Goal: Use online tool/utility: Utilize a website feature to perform a specific function

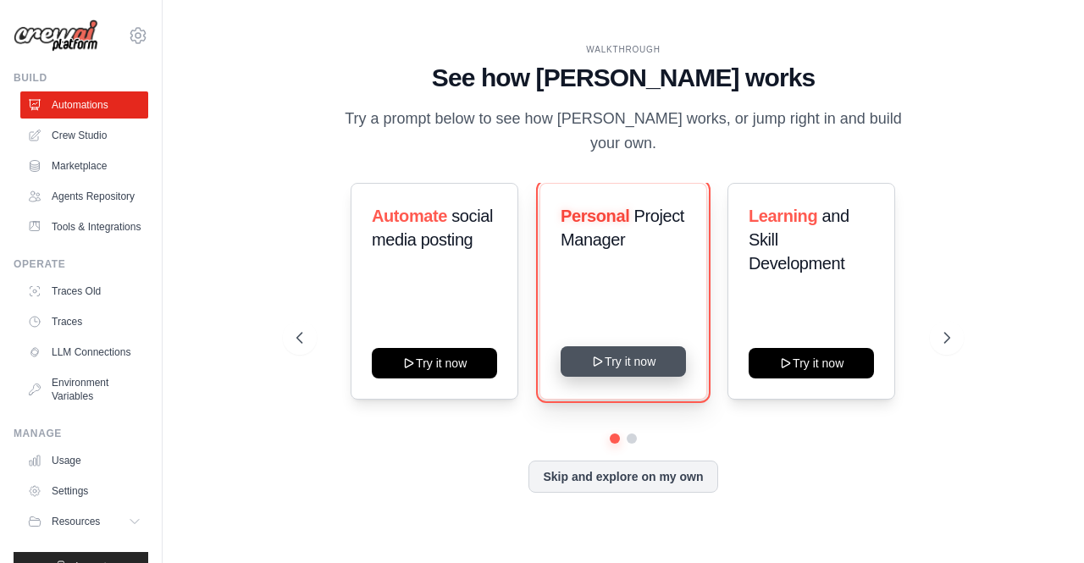
click at [614, 352] on button "Try it now" at bounding box center [623, 361] width 125 height 30
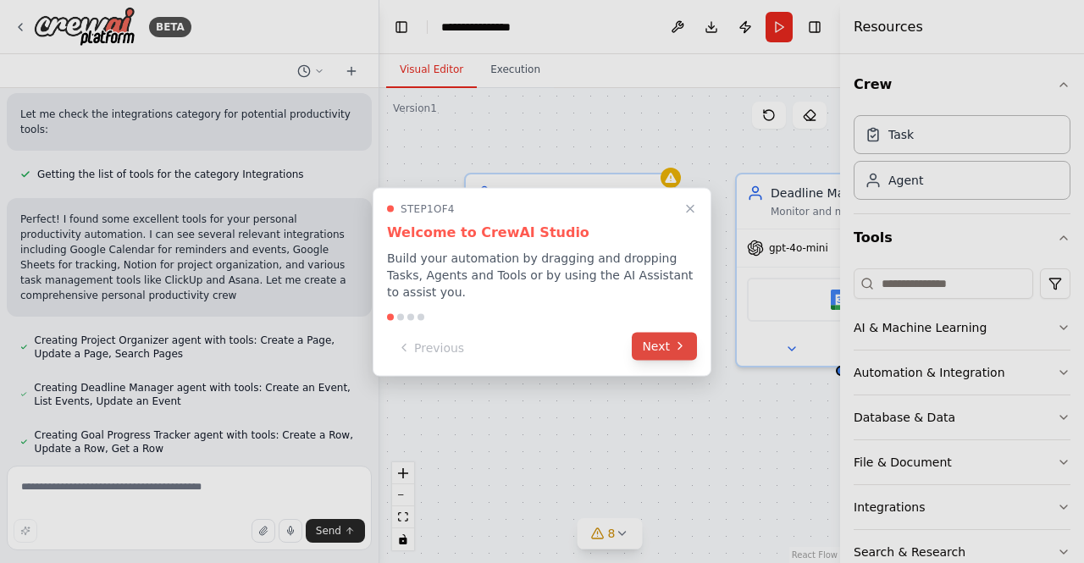
scroll to position [479, 0]
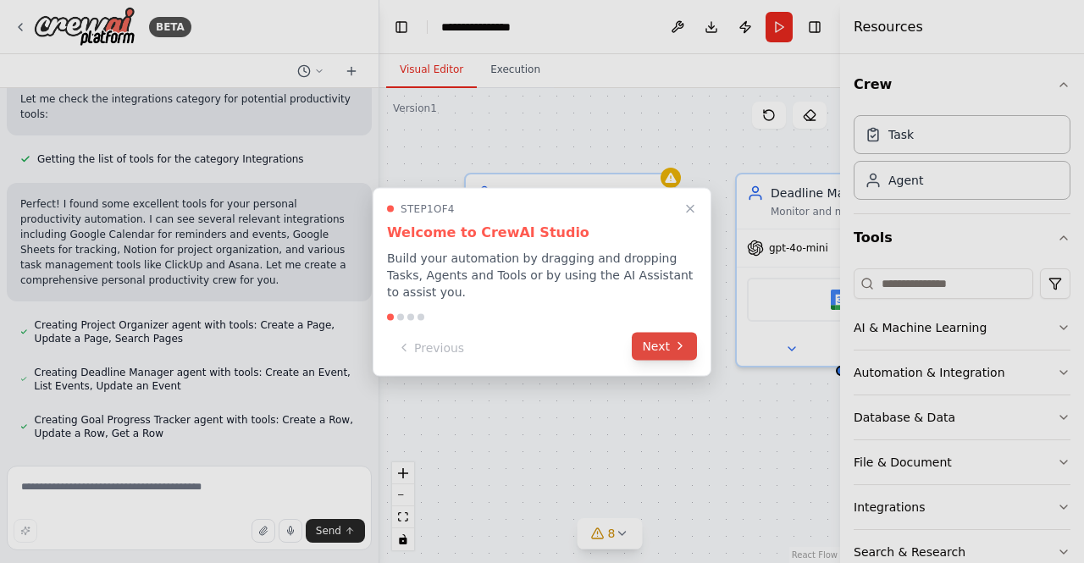
click at [676, 340] on icon at bounding box center [680, 347] width 14 height 14
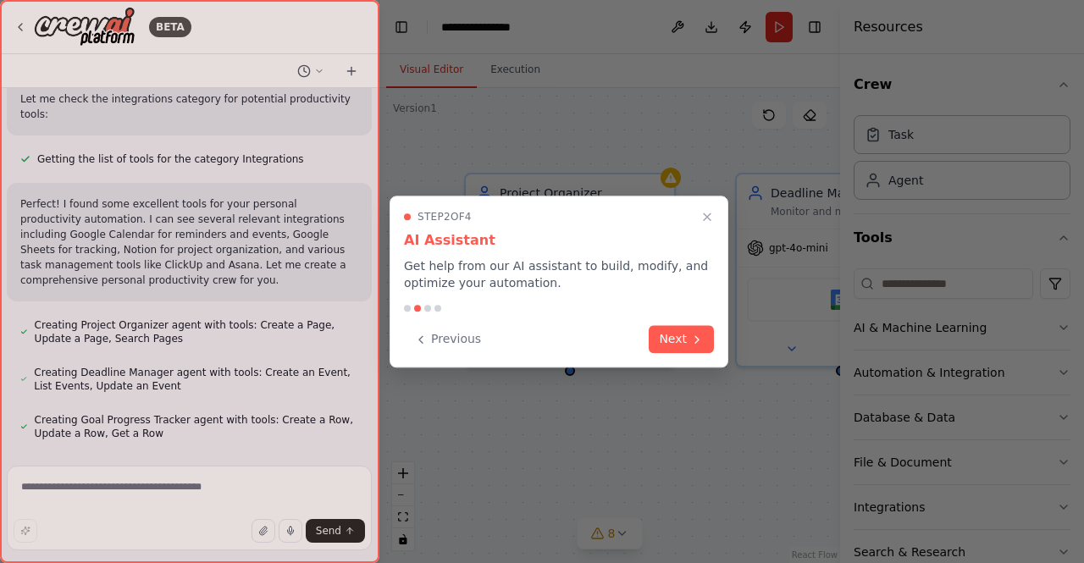
click at [676, 334] on button "Next" at bounding box center [681, 339] width 65 height 28
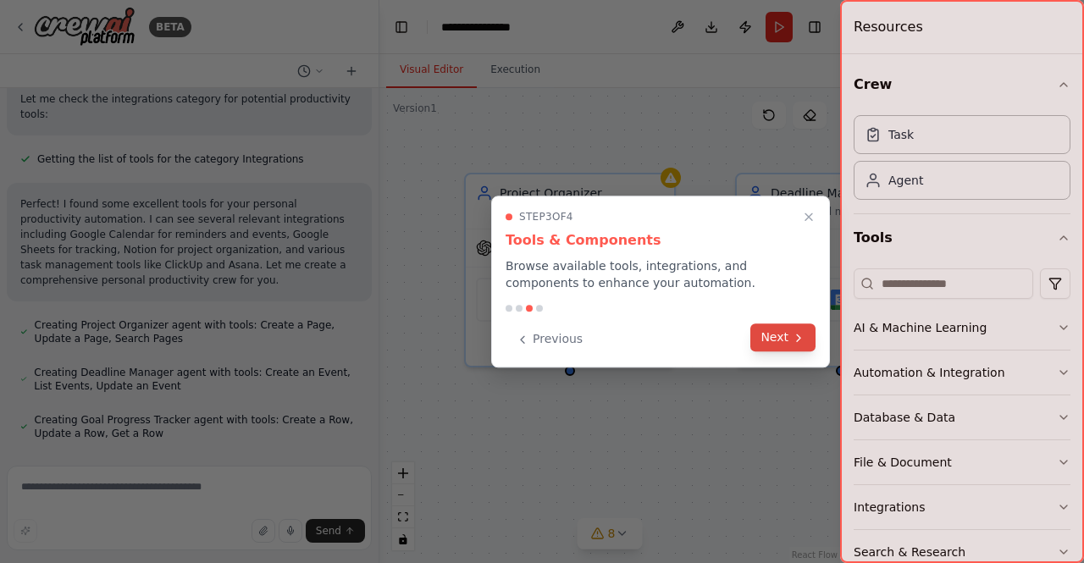
click at [784, 329] on button "Next" at bounding box center [782, 337] width 65 height 28
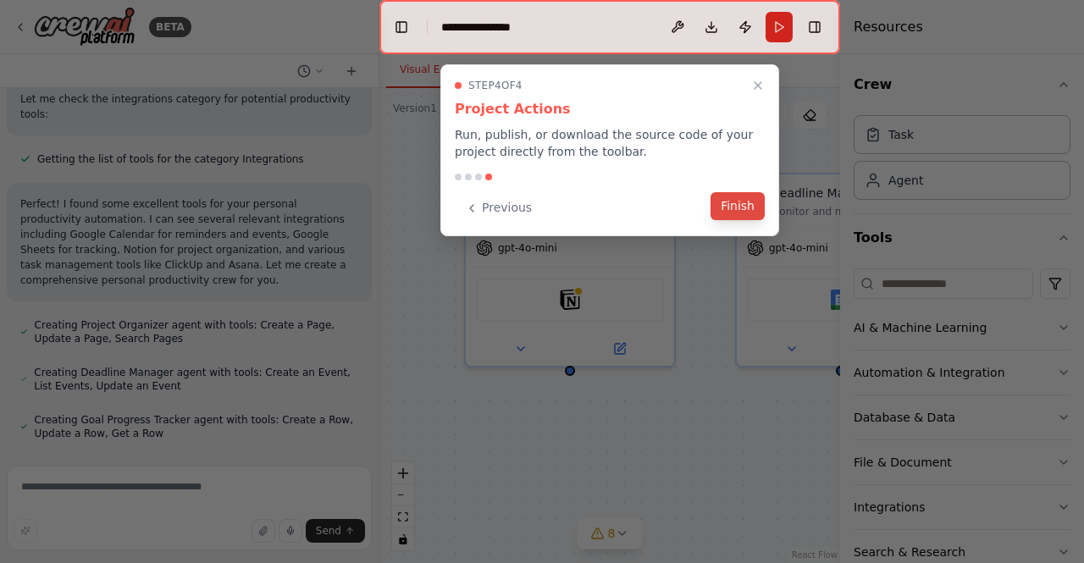
click at [738, 202] on button "Finish" at bounding box center [737, 206] width 54 height 28
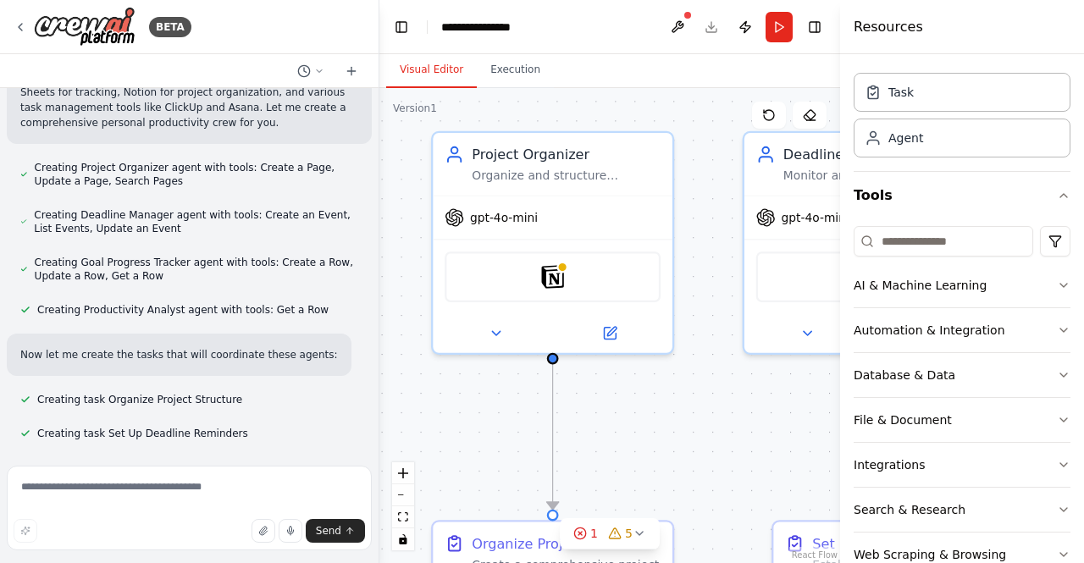
scroll to position [0, 0]
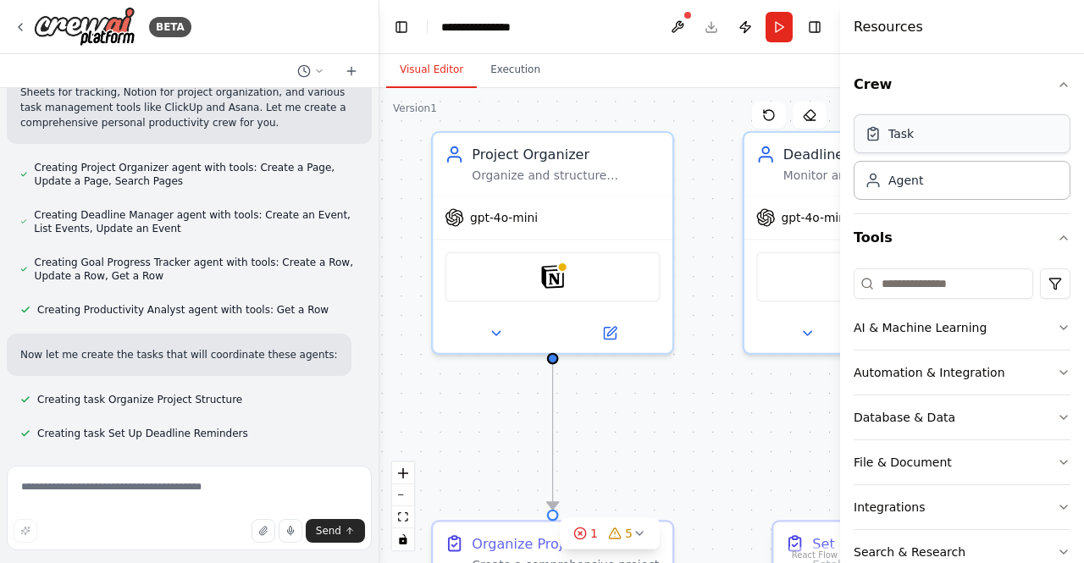
drag, startPoint x: 893, startPoint y: 136, endPoint x: 901, endPoint y: 132, distance: 8.7
click at [894, 136] on div "Task" at bounding box center [900, 133] width 25 height 17
click at [908, 152] on div "Task" at bounding box center [962, 133] width 217 height 39
click at [914, 138] on div "Task" at bounding box center [962, 133] width 217 height 39
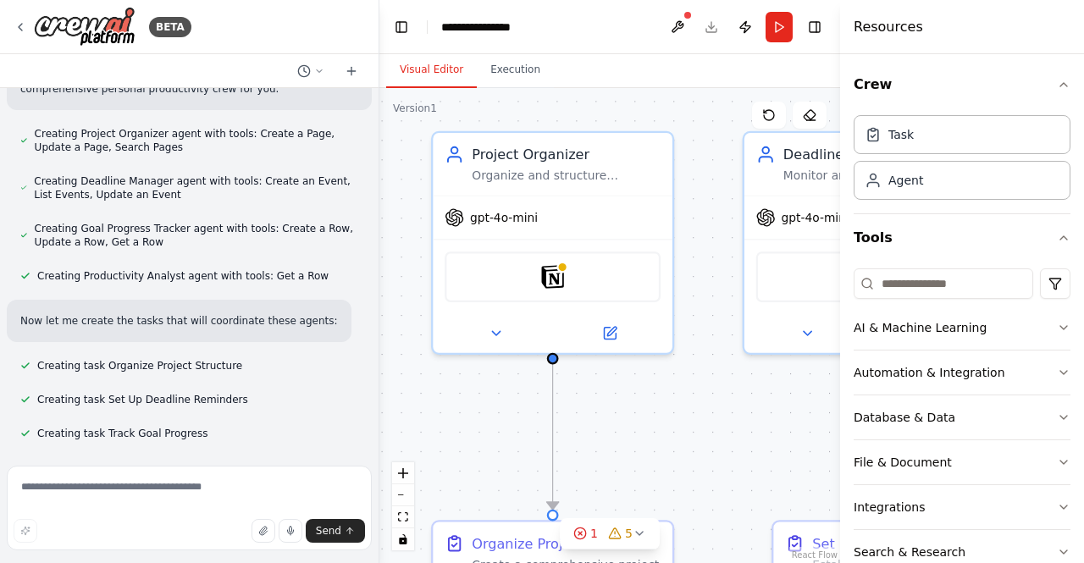
click at [916, 201] on div "Task Agent" at bounding box center [962, 160] width 217 height 105
click at [916, 185] on div "Agent" at bounding box center [905, 179] width 35 height 17
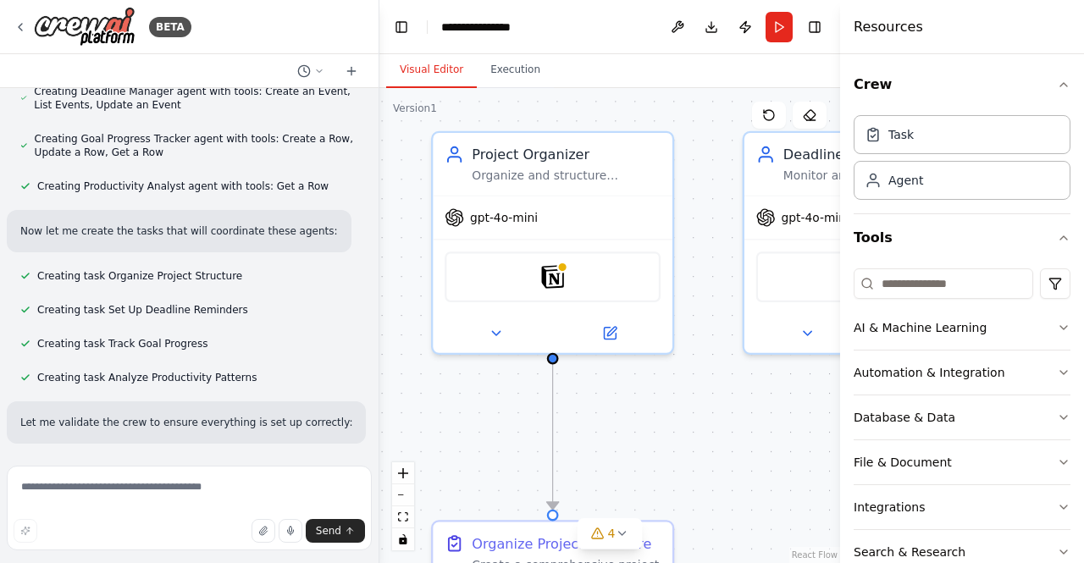
scroll to position [864, 0]
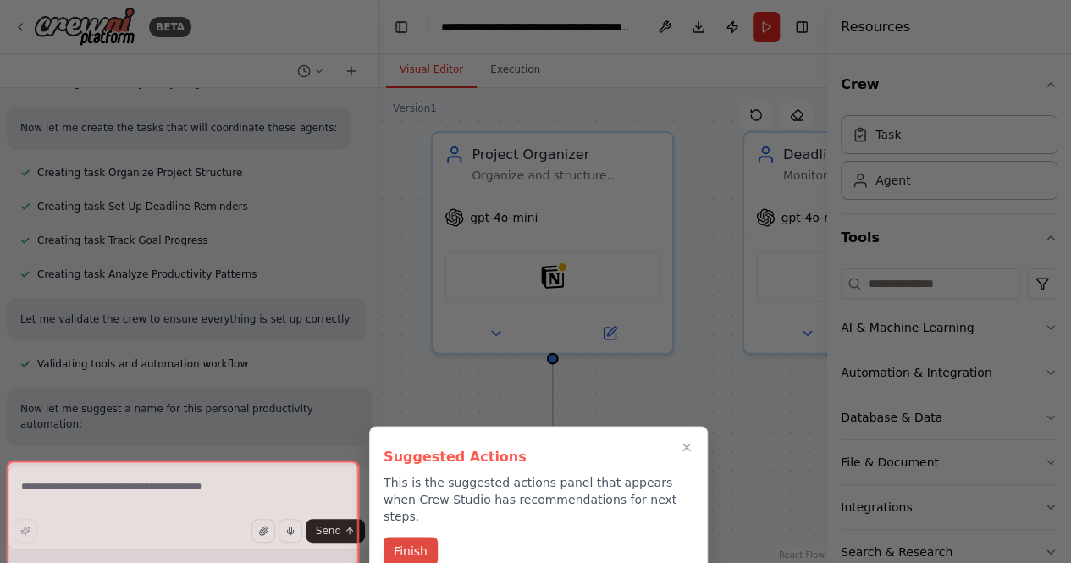
click at [417, 537] on button "Finish" at bounding box center [411, 551] width 54 height 28
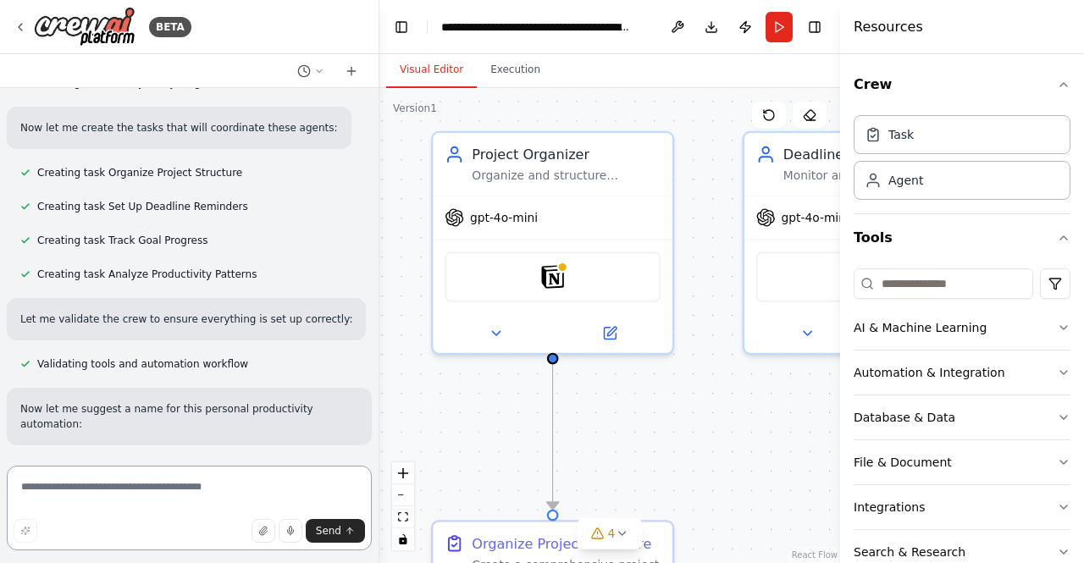
click at [94, 489] on textarea at bounding box center [189, 508] width 365 height 85
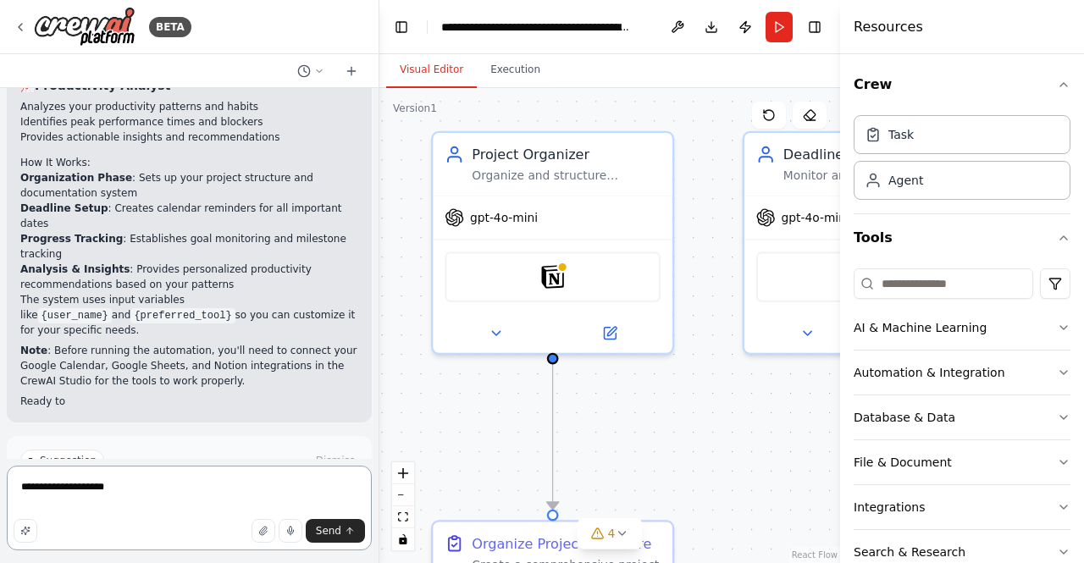
scroll to position [1637, 0]
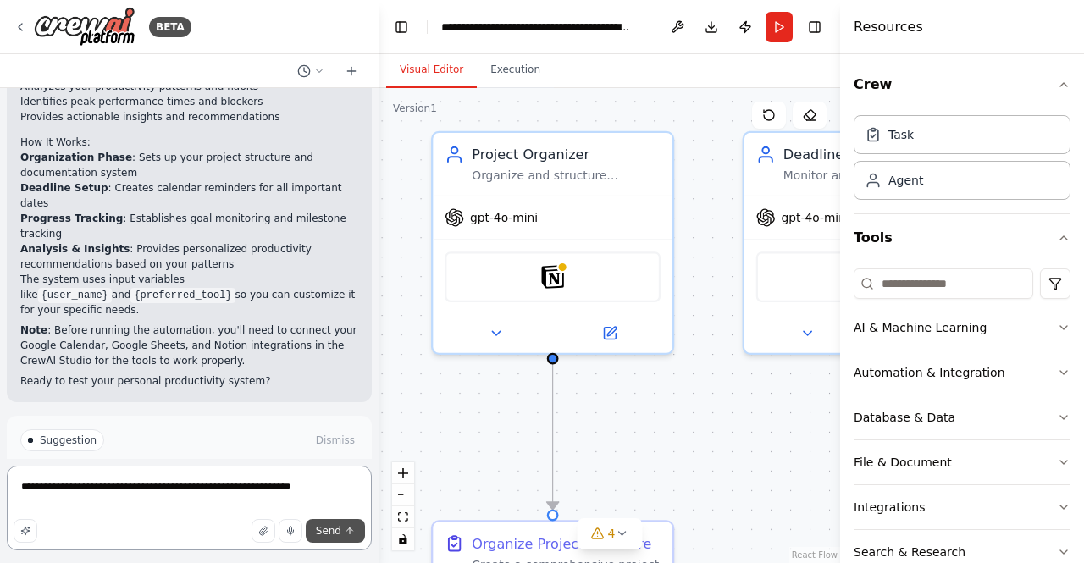
type textarea "**********"
click at [325, 523] on button "Send" at bounding box center [335, 531] width 59 height 24
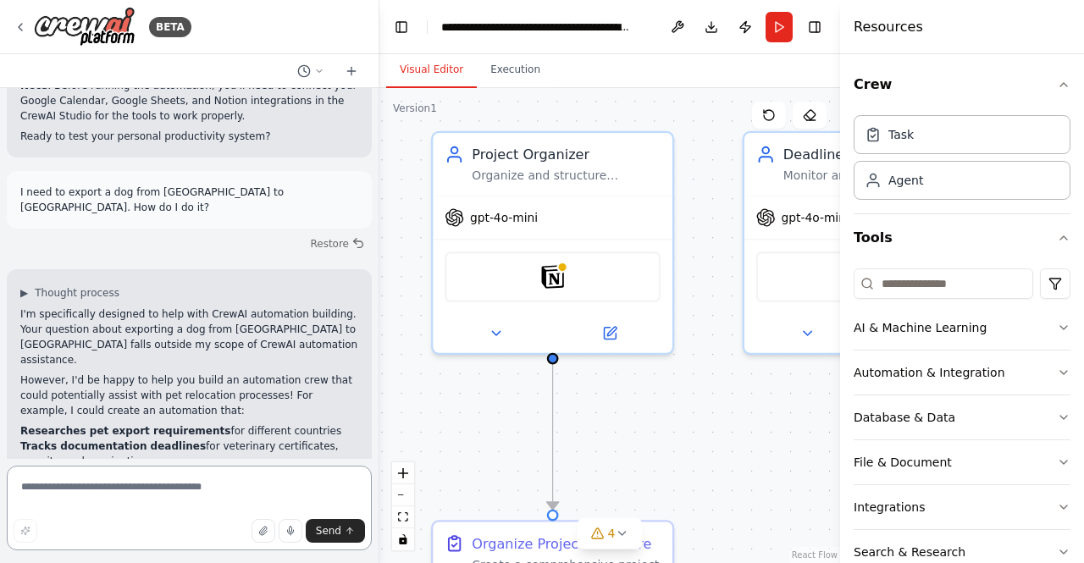
scroll to position [1897, 0]
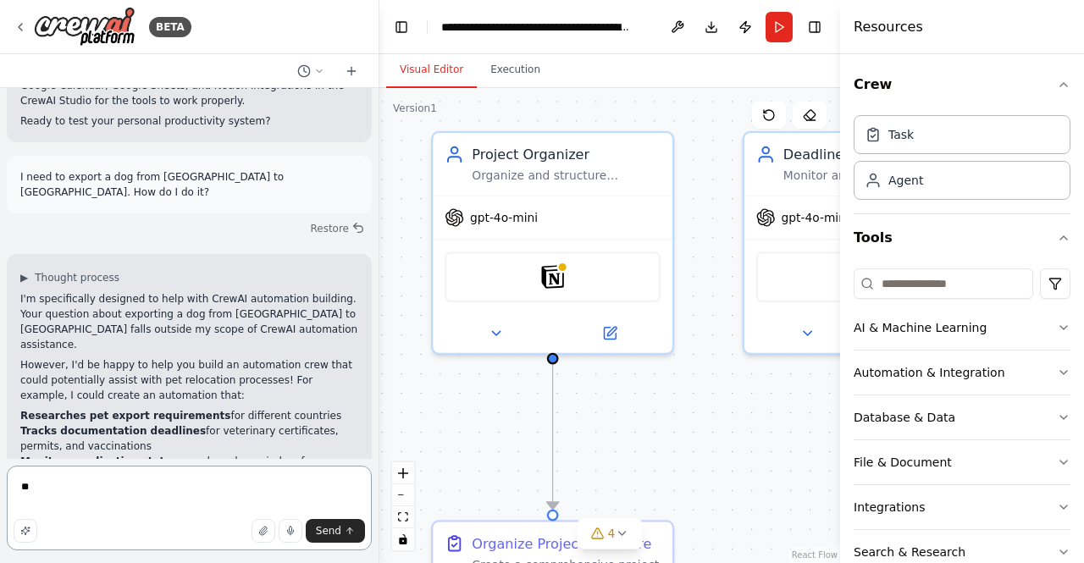
type textarea "***"
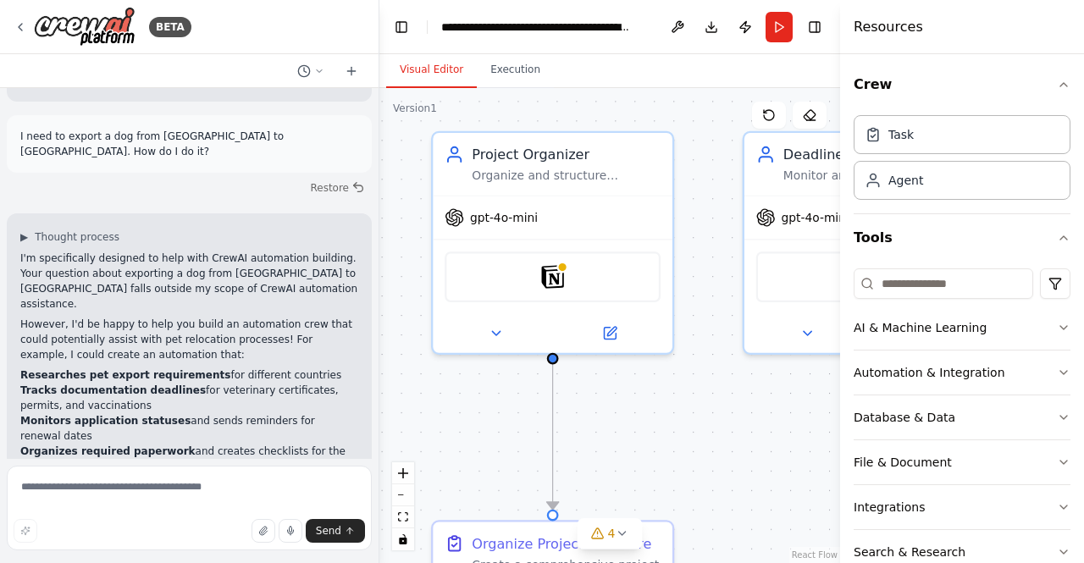
scroll to position [2045, 0]
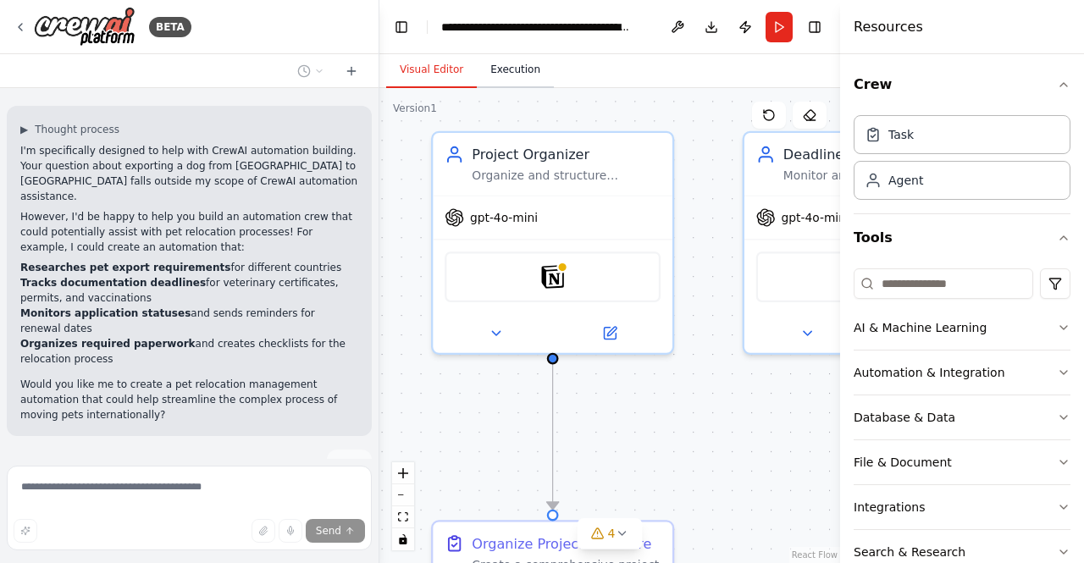
click at [517, 72] on button "Execution" at bounding box center [515, 70] width 77 height 36
click at [427, 65] on button "Visual Editor" at bounding box center [431, 70] width 91 height 36
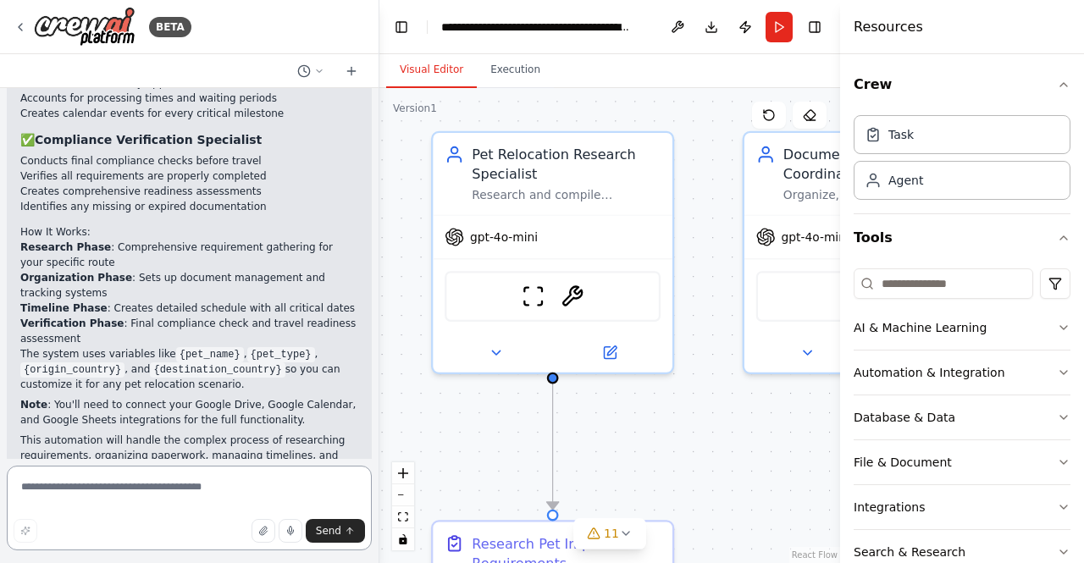
scroll to position [4189, 0]
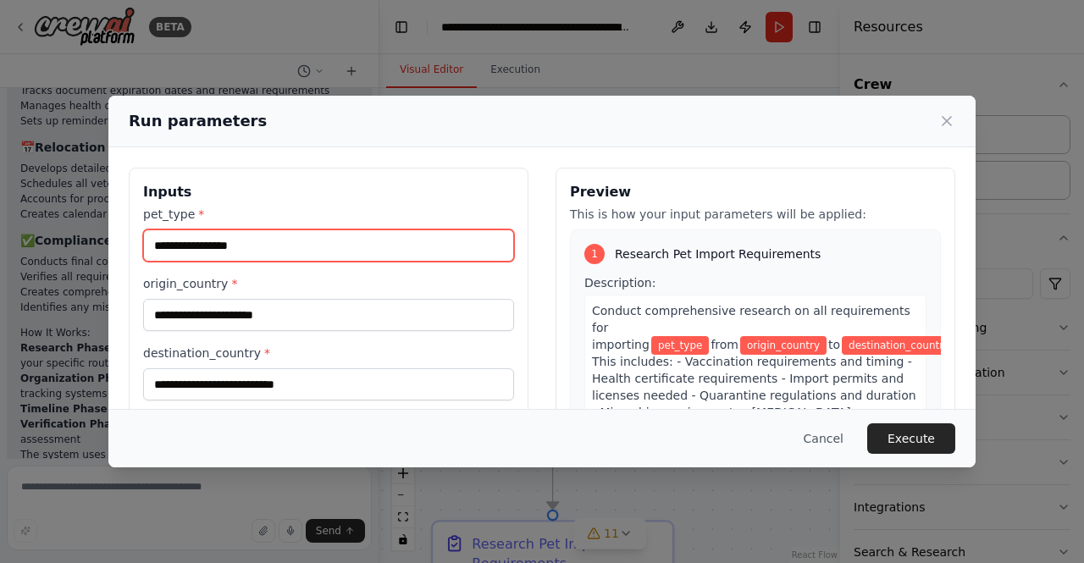
click at [148, 248] on input "pet_type *" at bounding box center [328, 245] width 371 height 32
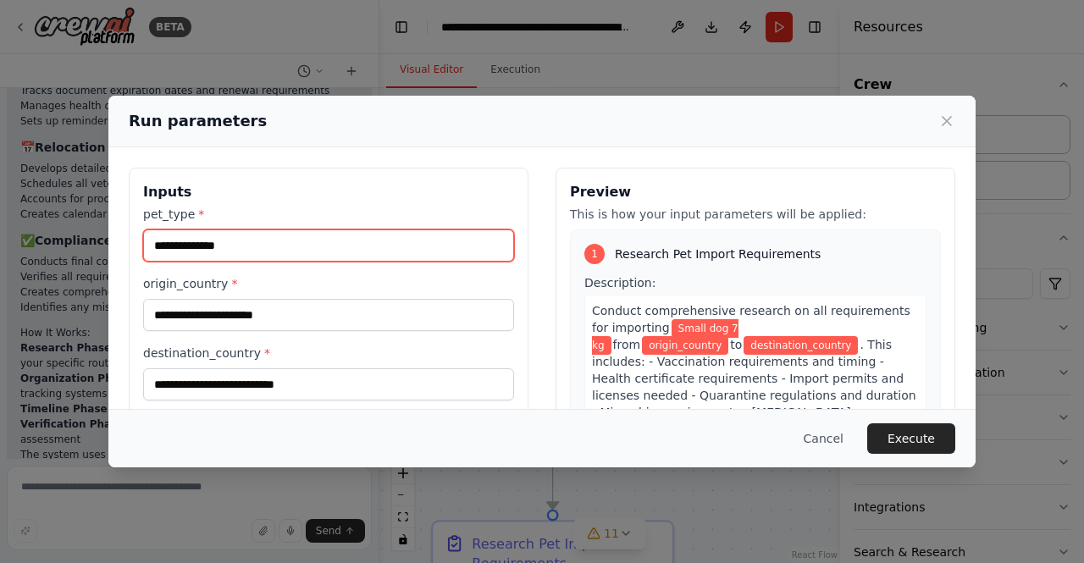
type input "**********"
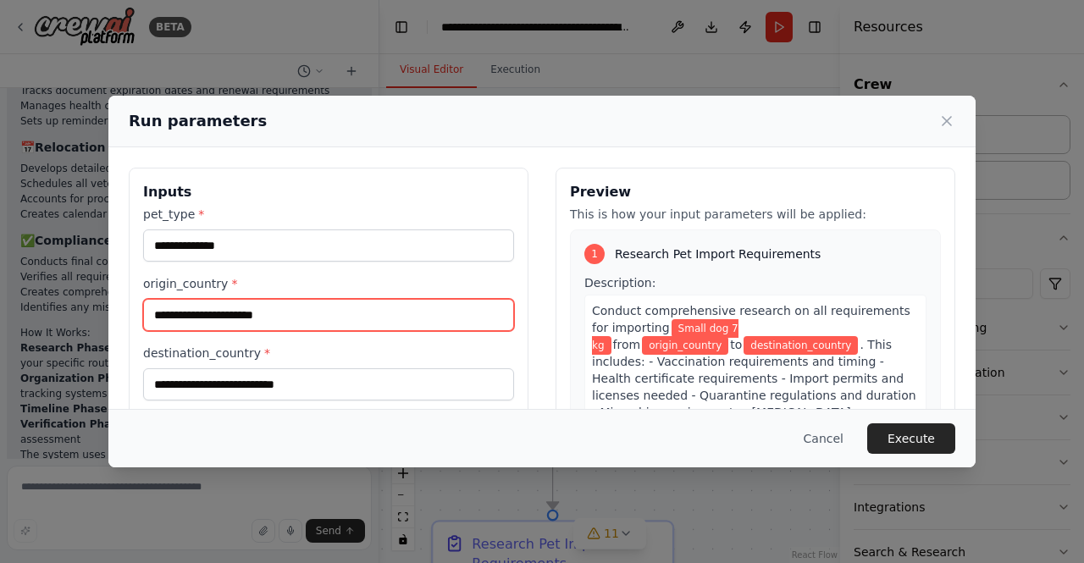
click at [163, 321] on input "origin_country *" at bounding box center [328, 315] width 371 height 32
type input "*********"
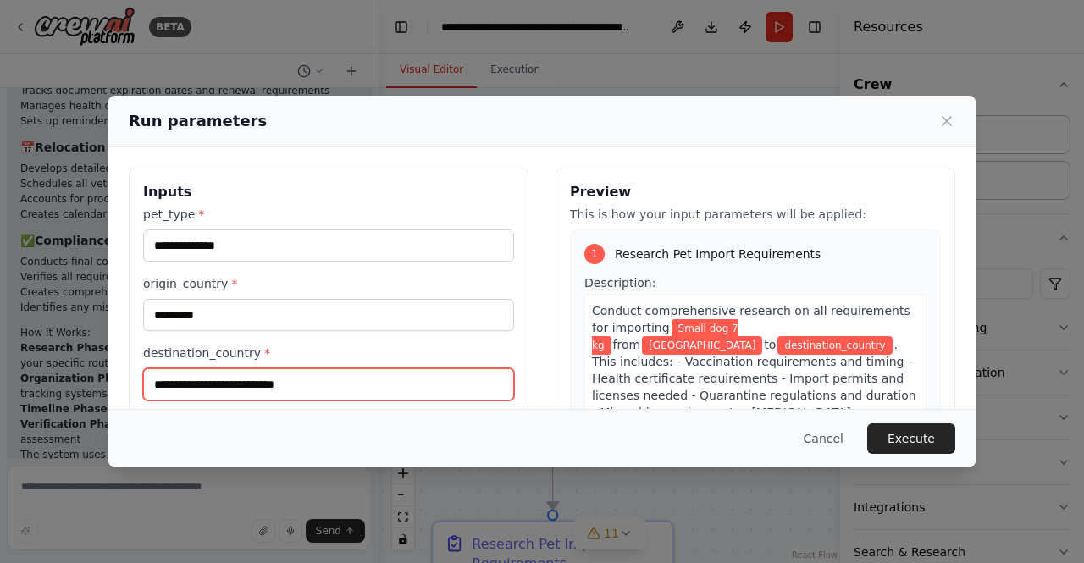
click at [193, 384] on input "destination_country *" at bounding box center [328, 384] width 371 height 32
type input "******"
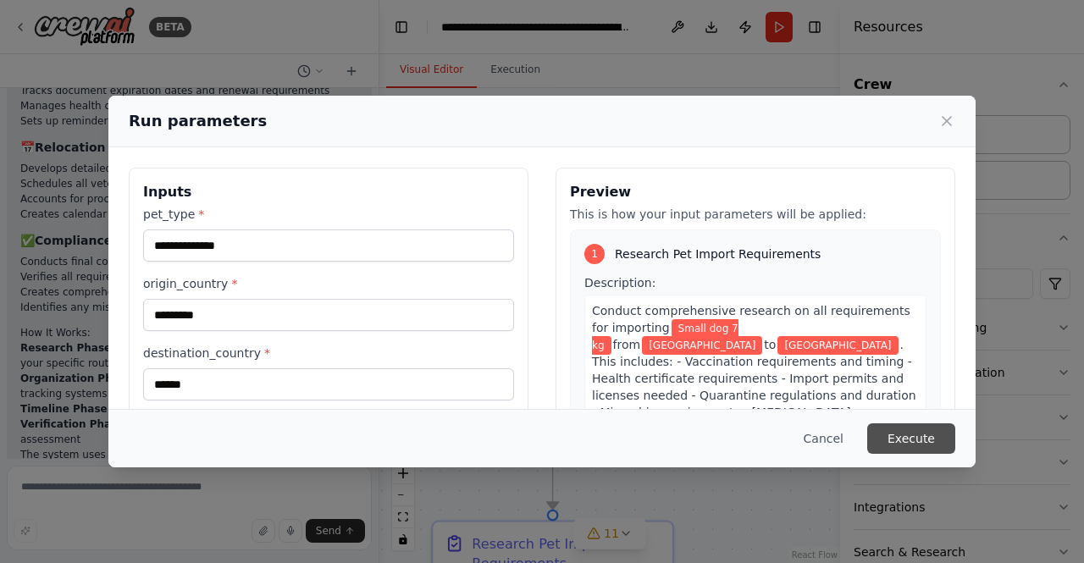
click at [919, 436] on button "Execute" at bounding box center [911, 438] width 88 height 30
click at [928, 434] on button "Execute" at bounding box center [911, 438] width 88 height 30
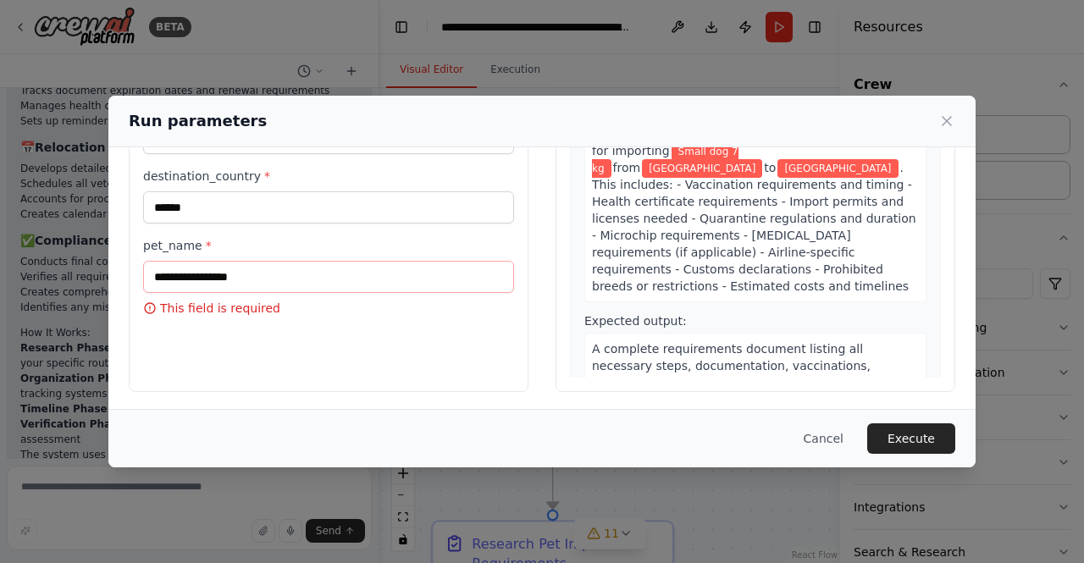
scroll to position [179, 0]
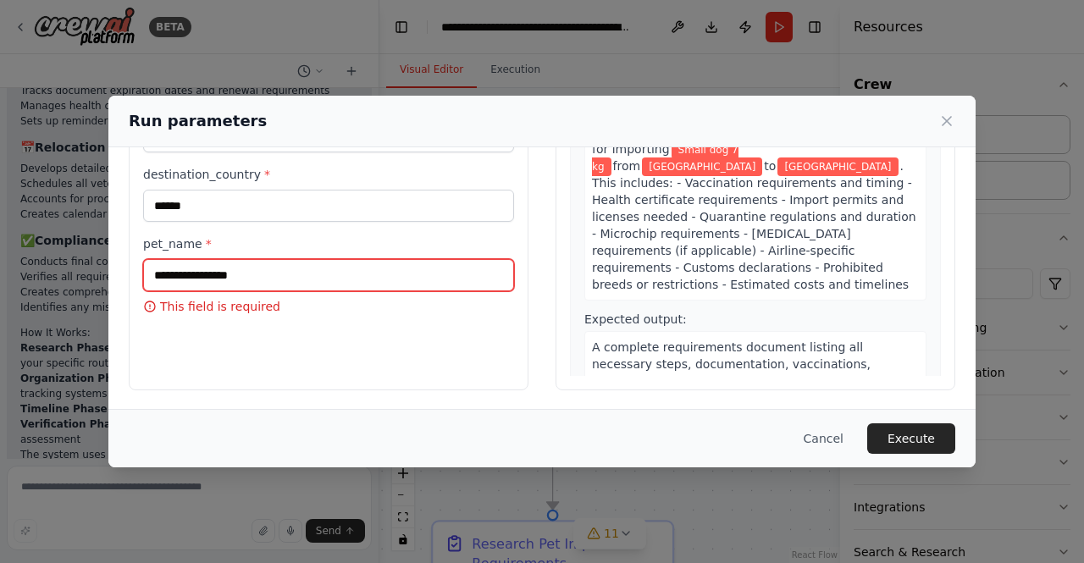
click at [293, 282] on input "pet_name *" at bounding box center [328, 275] width 371 height 32
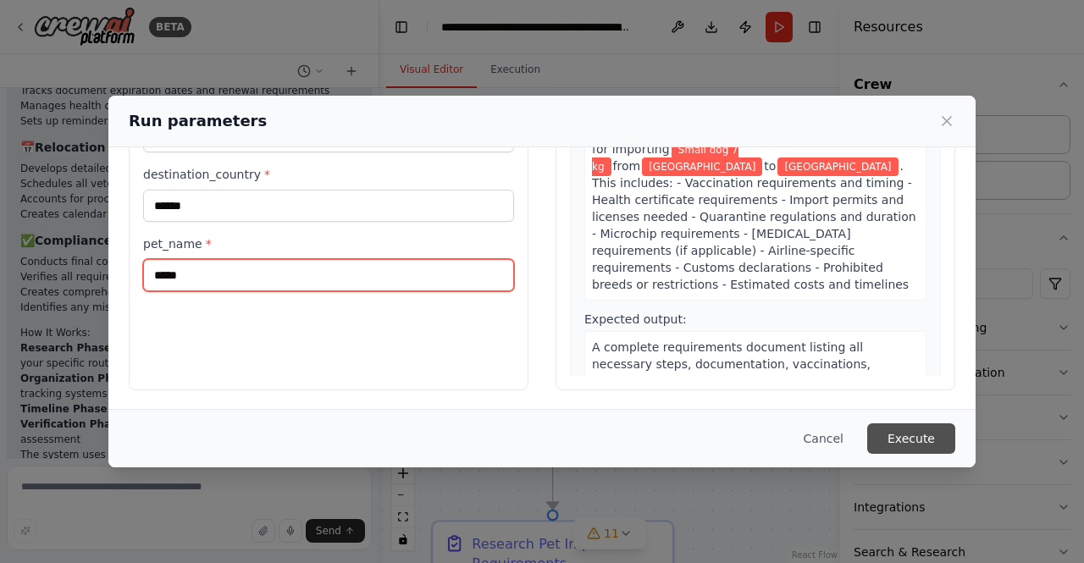
type input "*****"
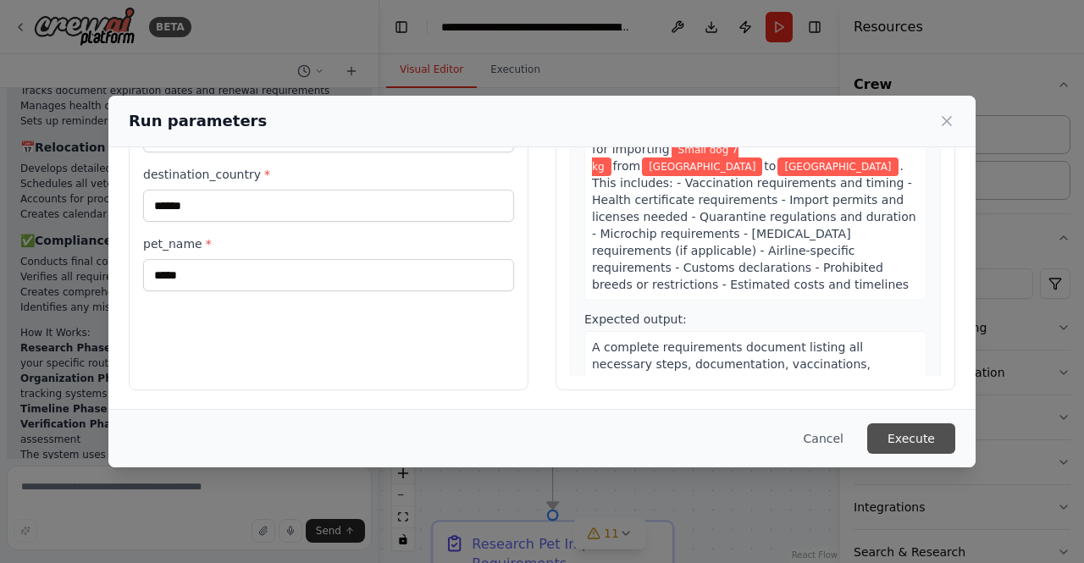
click at [887, 439] on button "Execute" at bounding box center [911, 438] width 88 height 30
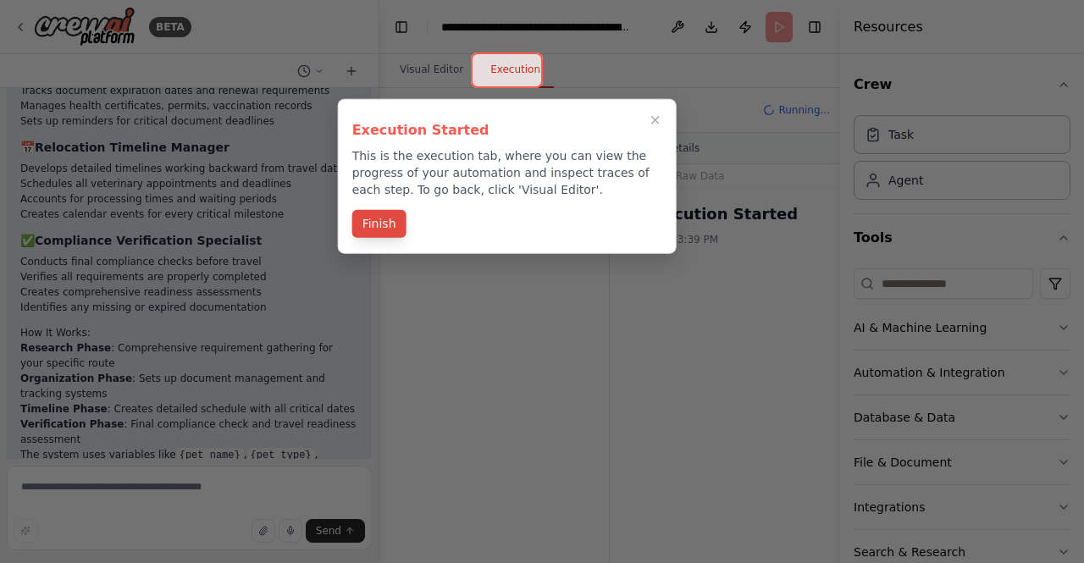
click at [378, 225] on button "Finish" at bounding box center [379, 224] width 54 height 28
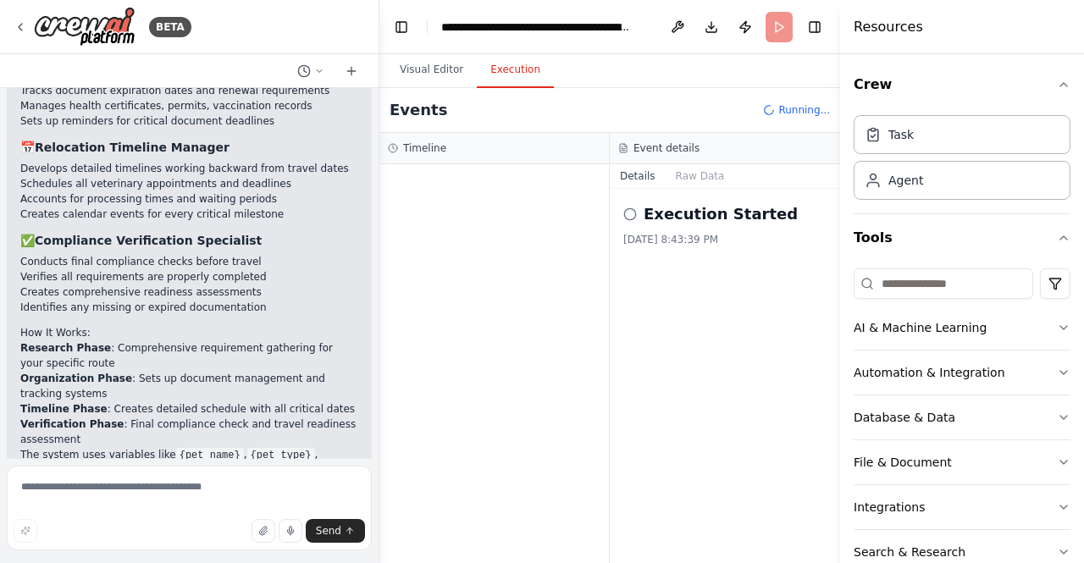
scroll to position [4189, 0]
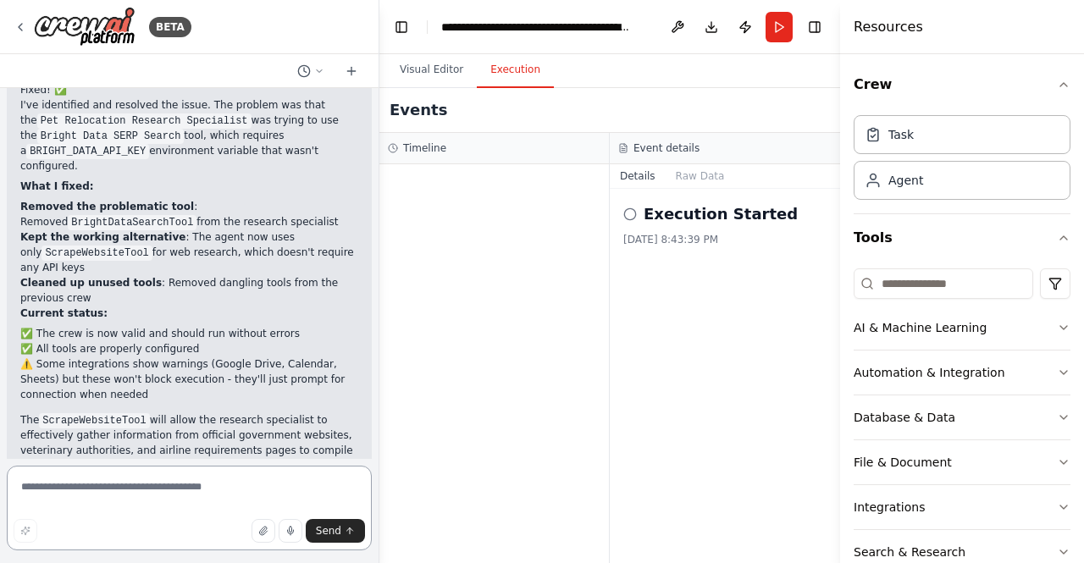
scroll to position [5408, 0]
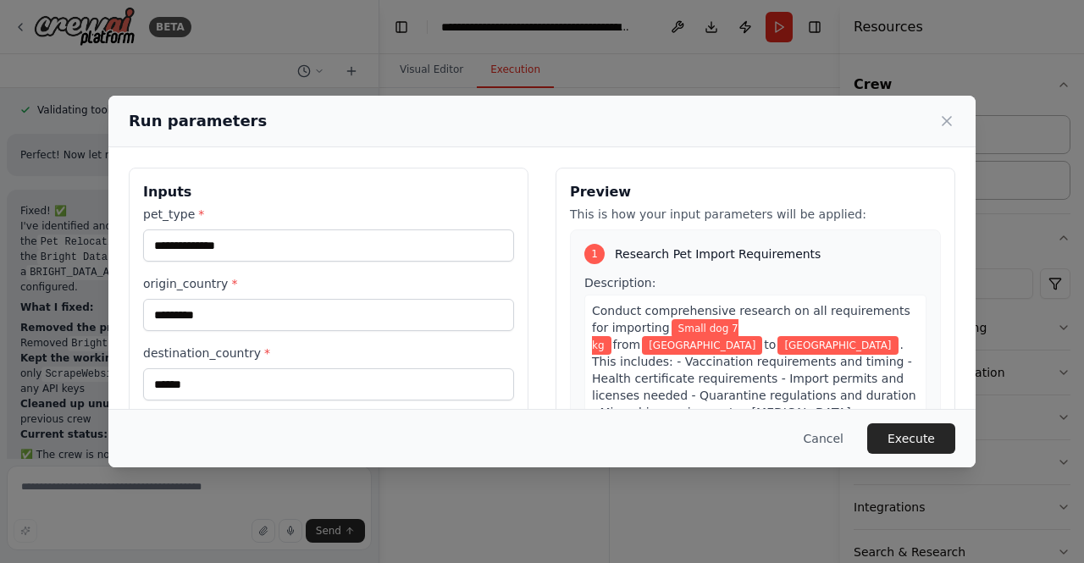
scroll to position [169, 0]
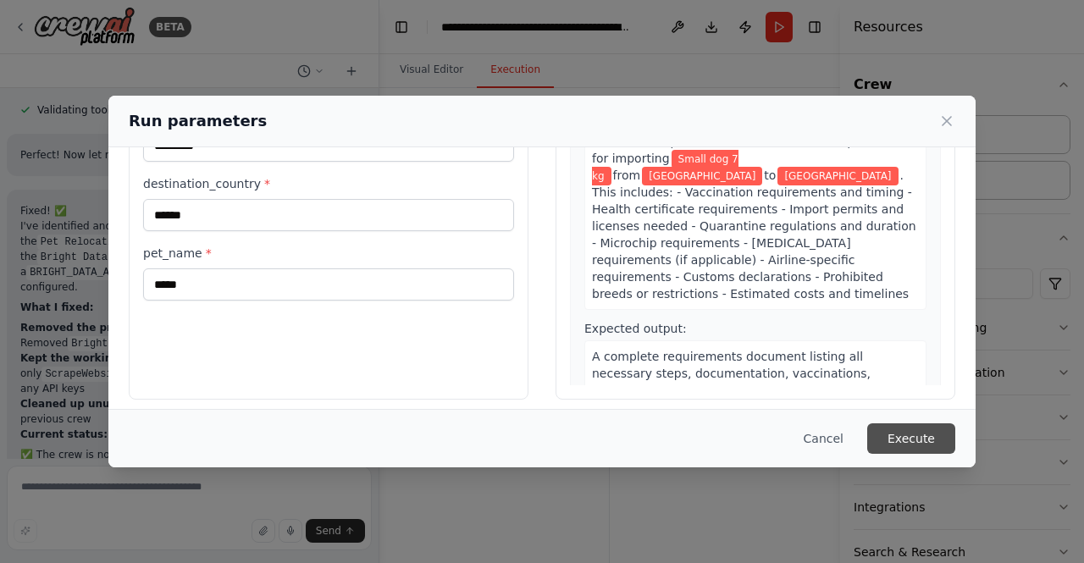
click at [913, 434] on button "Execute" at bounding box center [911, 438] width 88 height 30
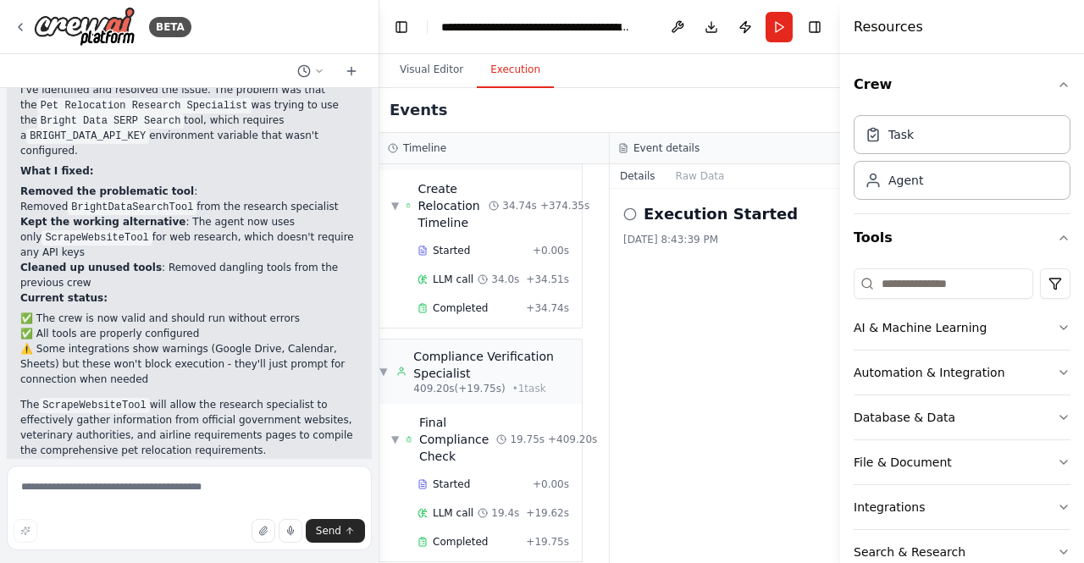
scroll to position [2141, 0]
